Goal: Information Seeking & Learning: Learn about a topic

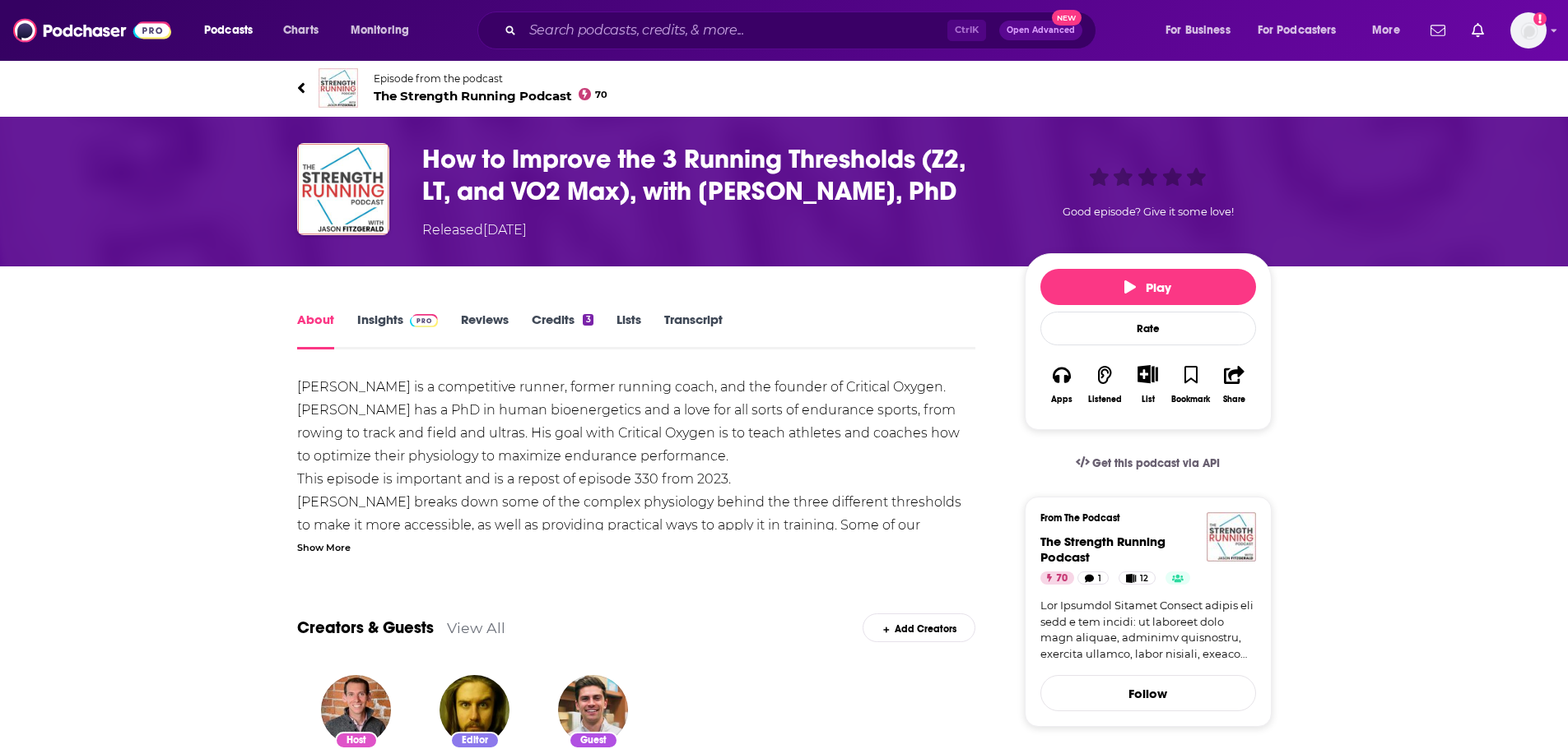
click at [466, 94] on span "The Strength Running Podcast 70" at bounding box center [491, 96] width 235 height 16
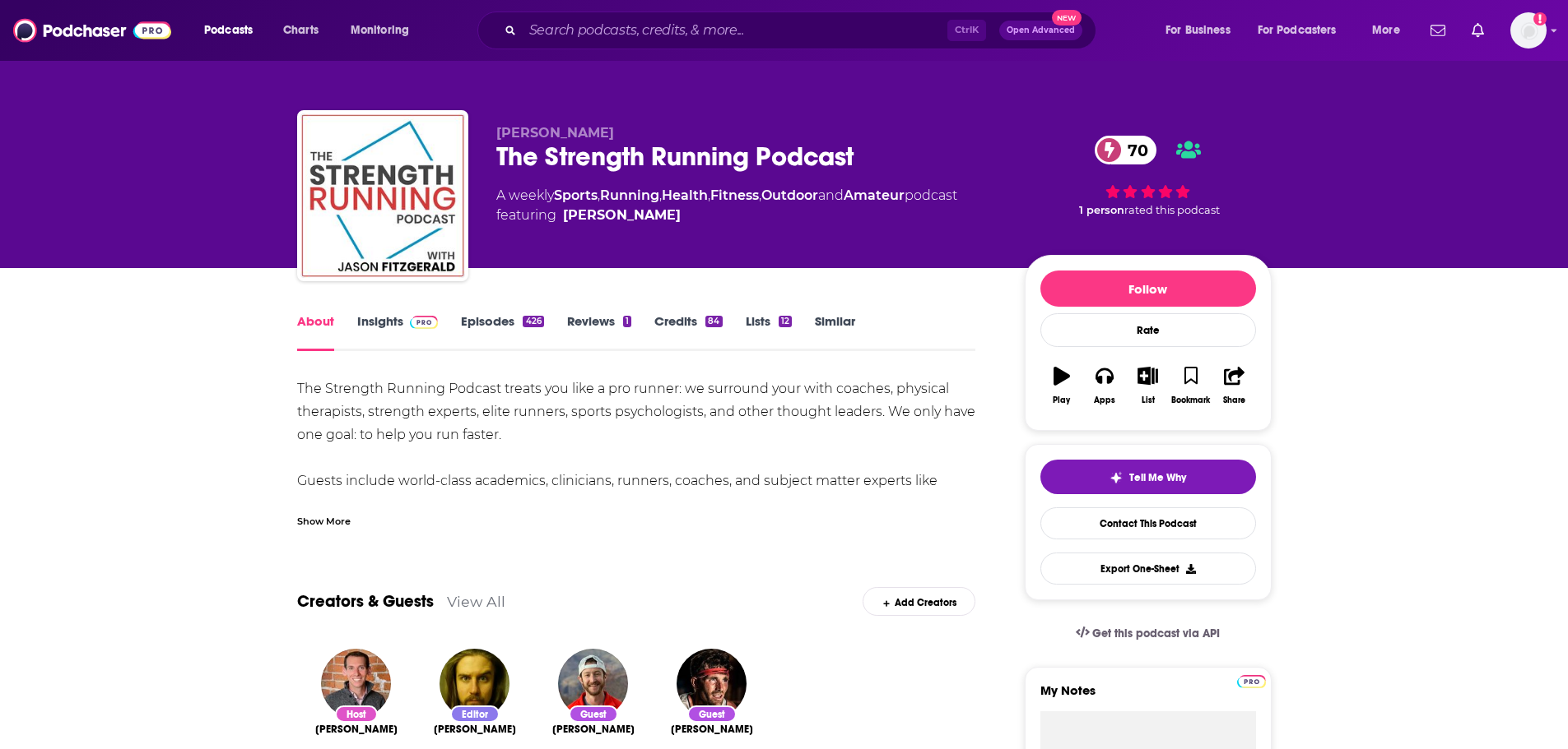
click at [410, 326] on img at bounding box center [424, 322] width 28 height 13
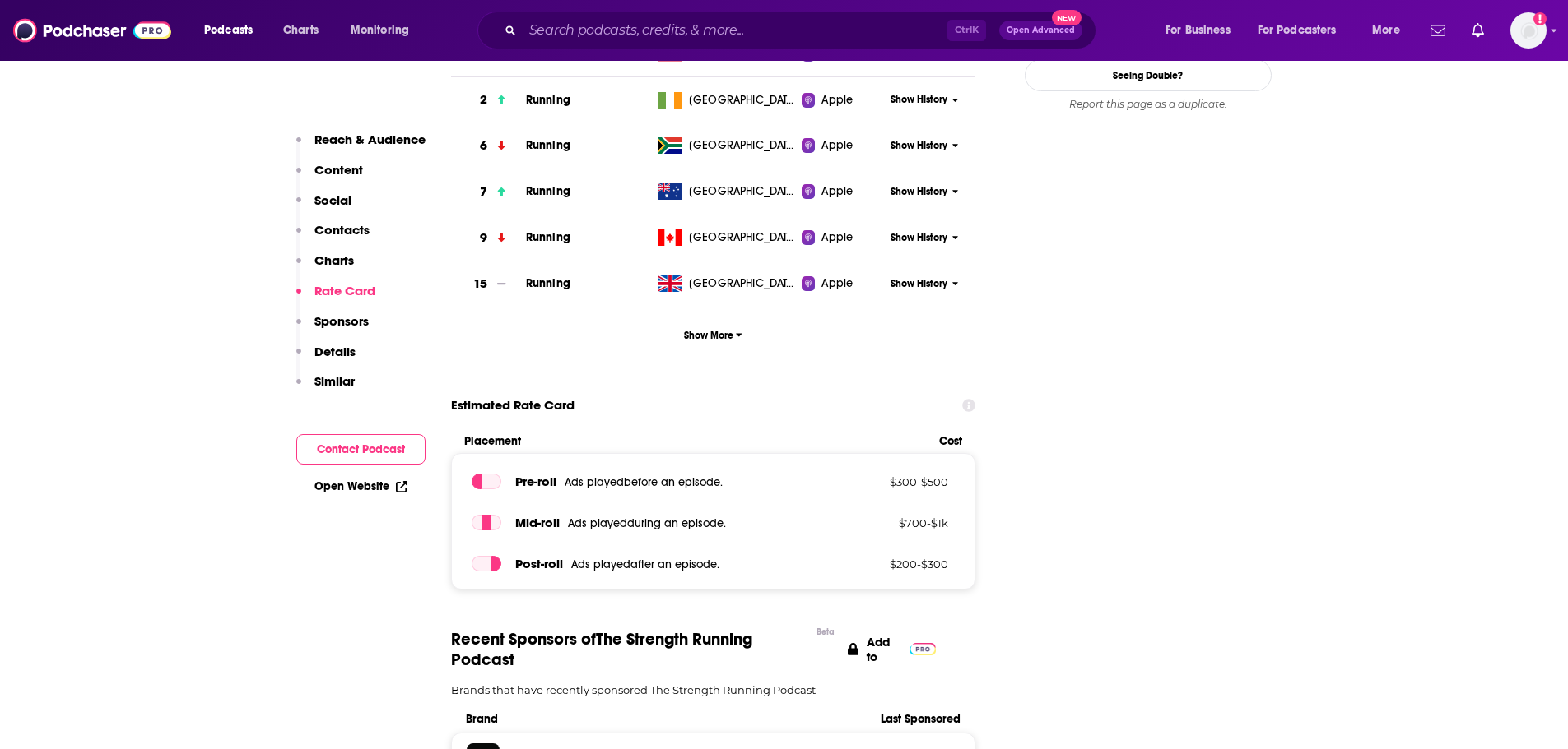
scroll to position [1974, 0]
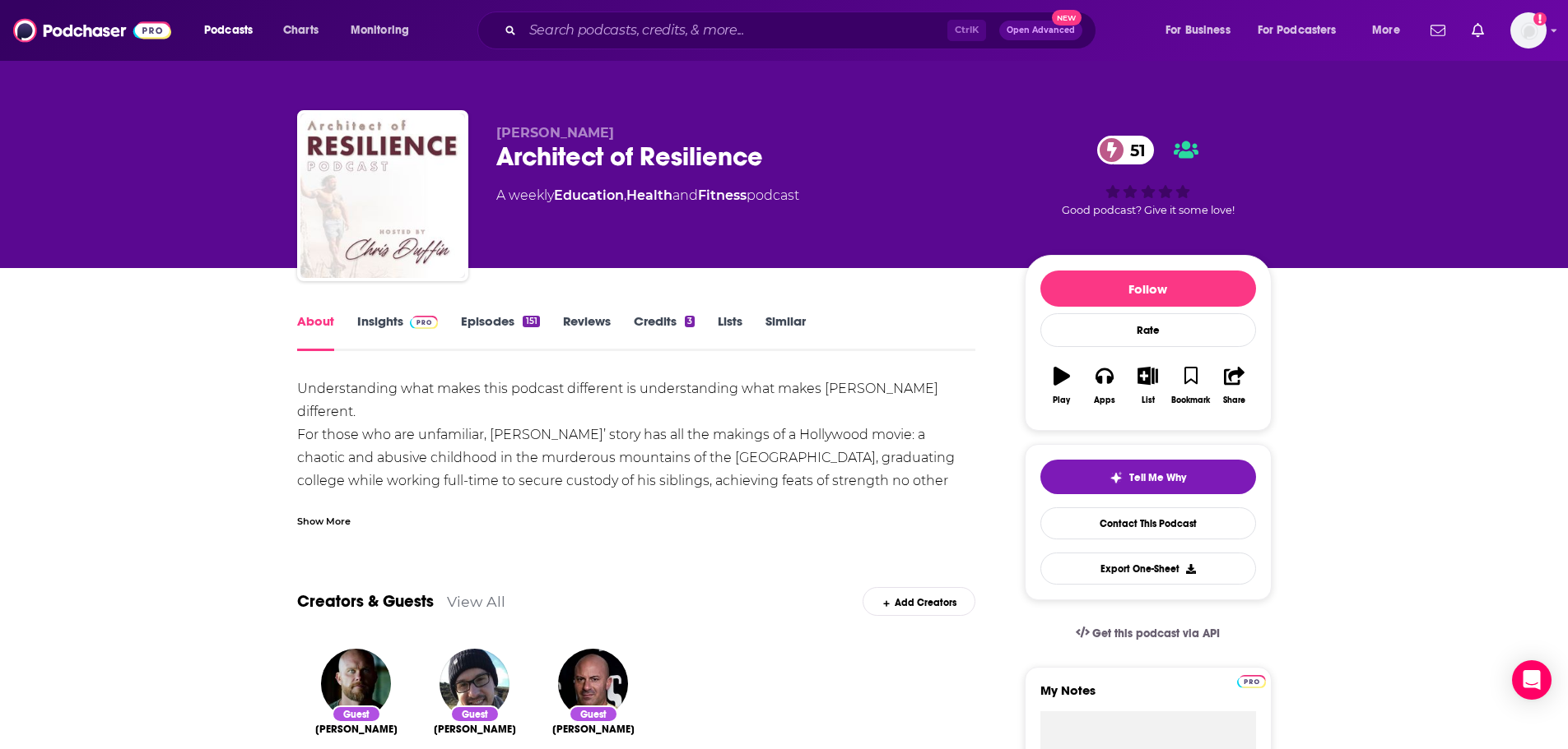
click at [392, 340] on link "Insights" at bounding box center [397, 332] width 81 height 38
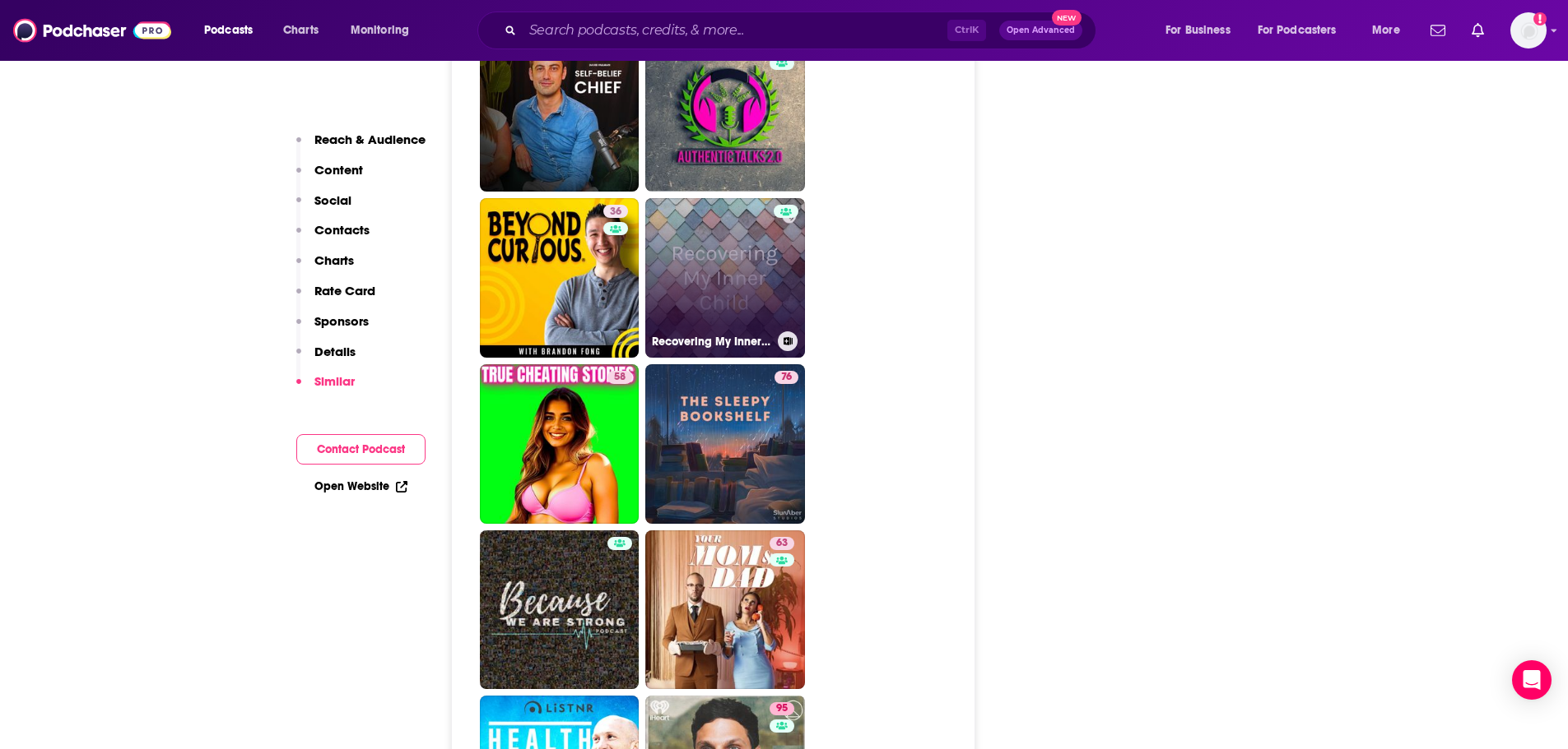
scroll to position [3866, 0]
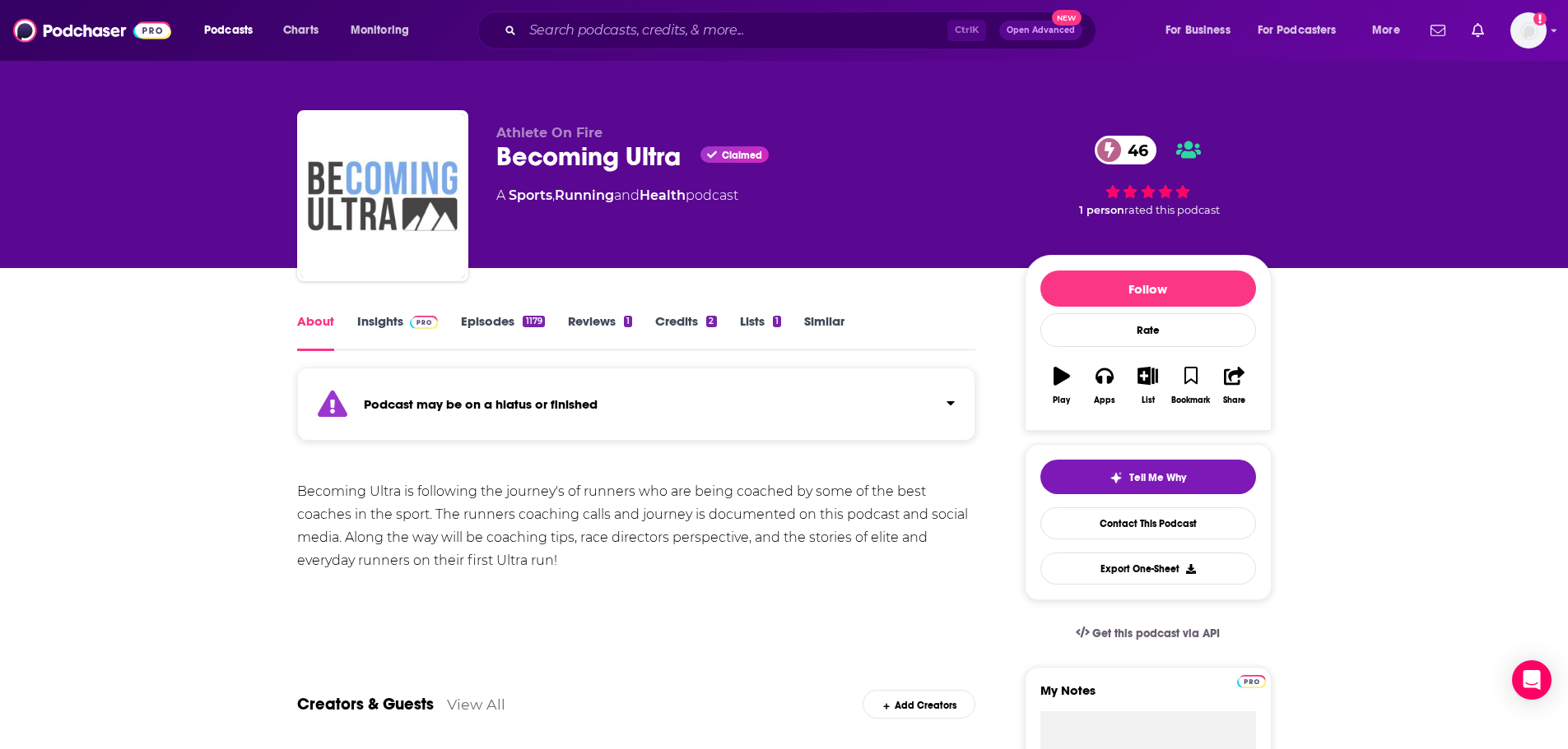
click at [422, 316] on img at bounding box center [424, 322] width 28 height 13
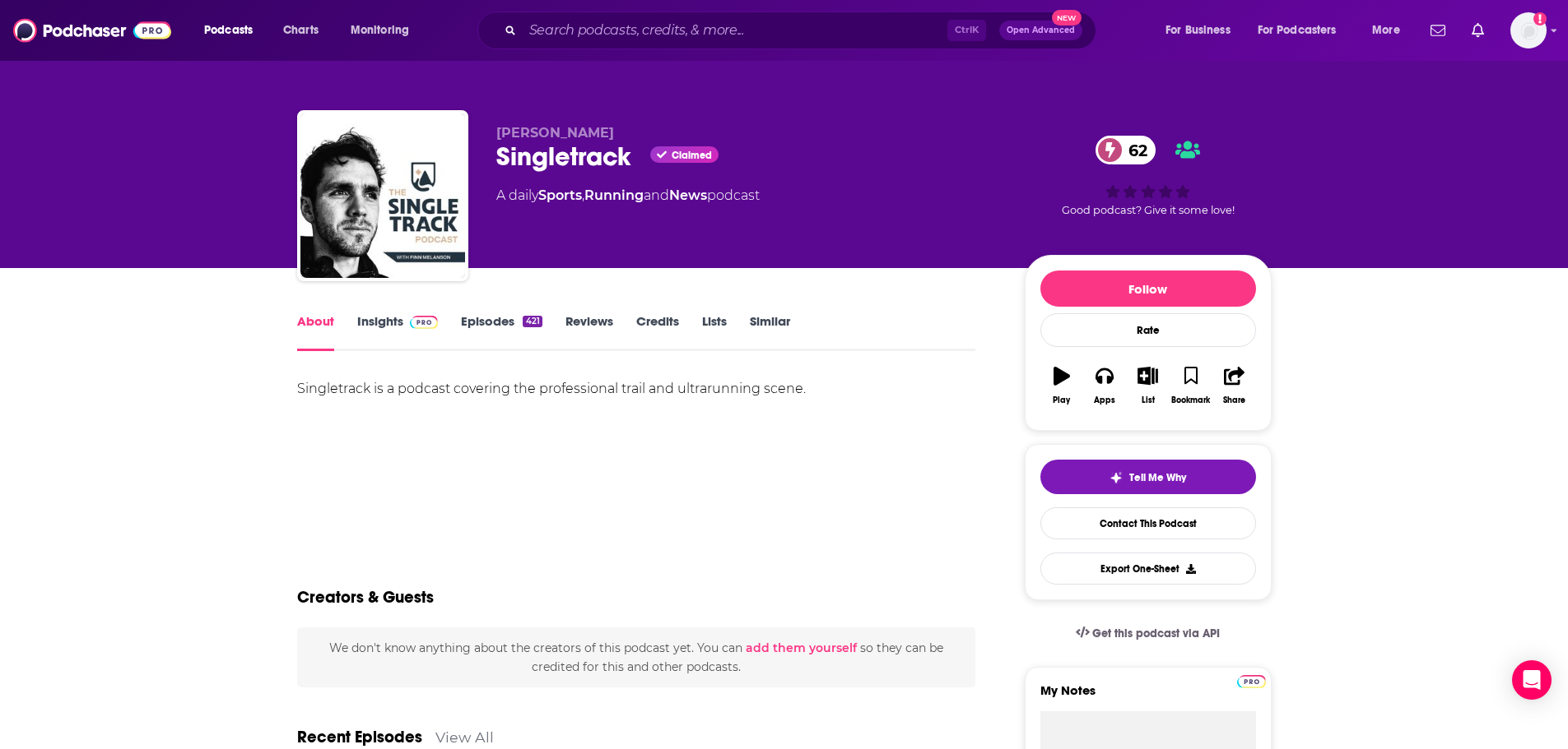
click at [386, 325] on link "Insights" at bounding box center [397, 332] width 81 height 38
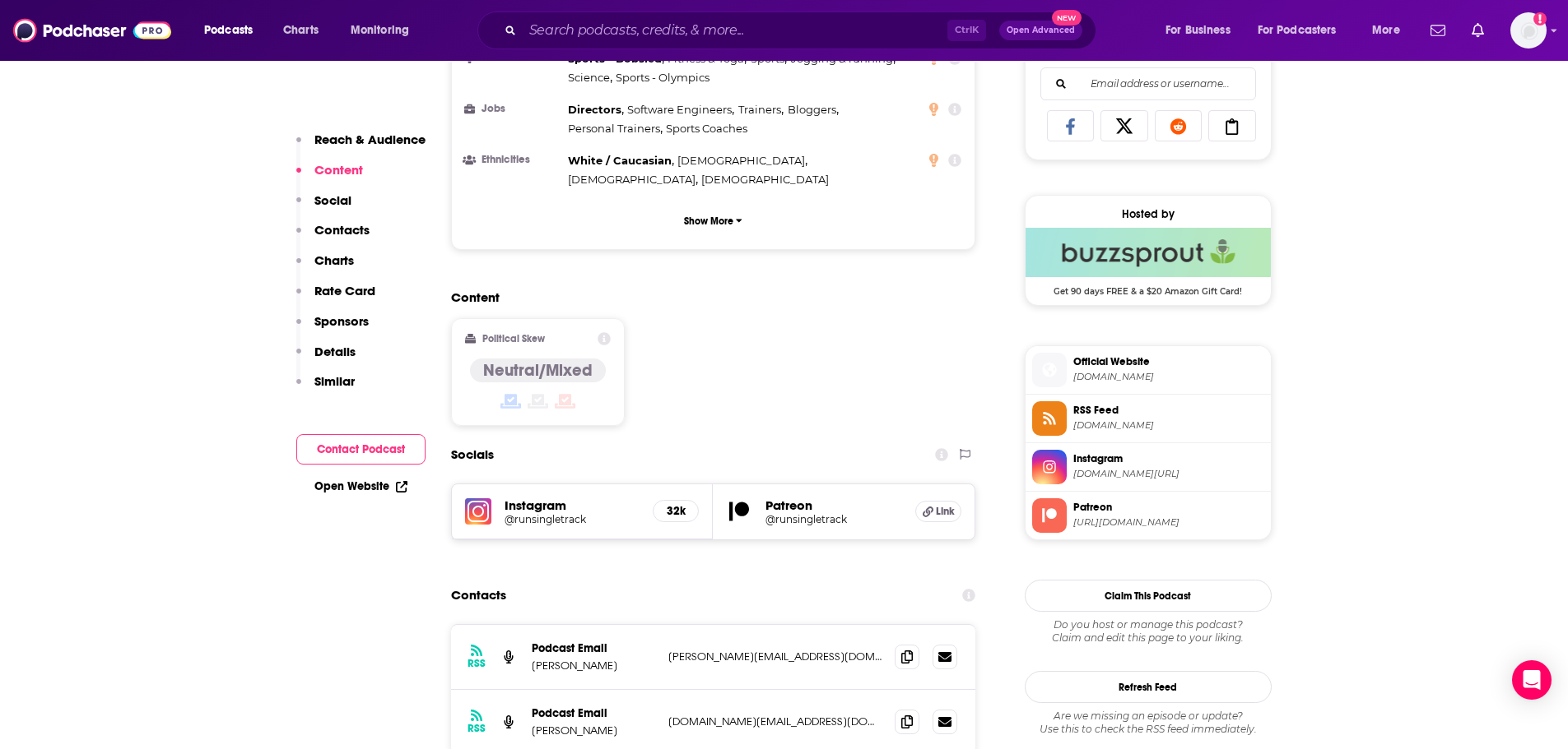
scroll to position [1645, 0]
